Goal: Information Seeking & Learning: Learn about a topic

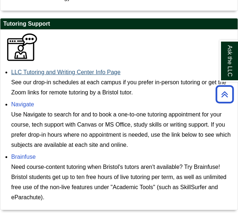
scroll to position [531, 0]
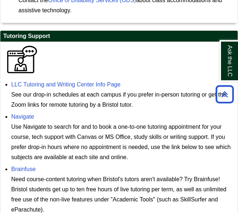
click at [73, 79] on div "LLC Tutoring and Writing Center Info Page See our drop-in schedules at each cam…" at bounding box center [122, 94] width 222 height 30
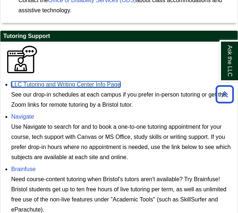
click at [75, 81] on link "LLC Tutoring and Writing Center Info Page" at bounding box center [65, 84] width 109 height 6
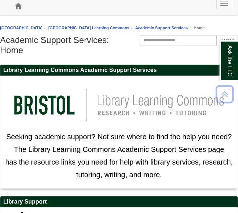
scroll to position [0, 0]
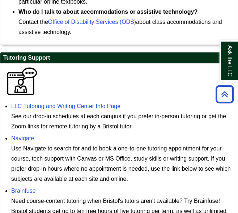
scroll to position [523, 0]
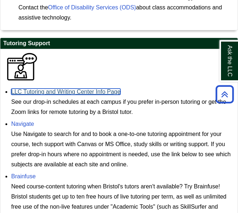
click at [54, 88] on link "LLC Tutoring and Writing Center Info Page" at bounding box center [65, 91] width 109 height 6
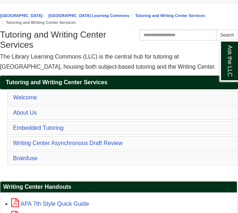
scroll to position [19, 0]
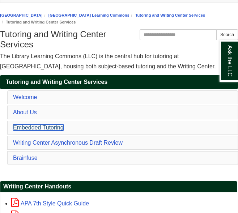
click at [48, 126] on link "Embedded Tutoring" at bounding box center [38, 127] width 51 height 6
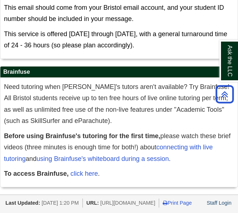
scroll to position [693, 0]
click at [48, 132] on strong "Before using Brainfuse's tutoring for the first time," at bounding box center [82, 135] width 156 height 7
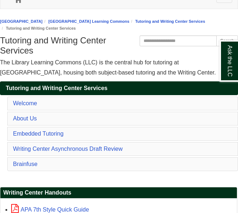
scroll to position [0, 0]
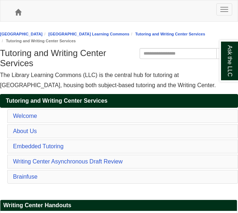
scroll to position [19, 0]
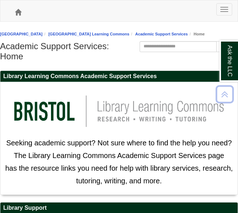
scroll to position [523, 0]
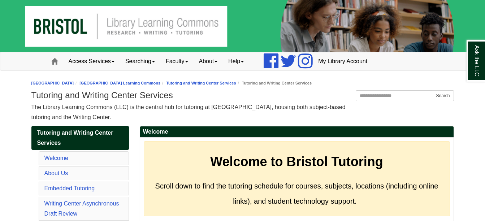
scroll to position [19, 0]
